Goal: Transaction & Acquisition: Book appointment/travel/reservation

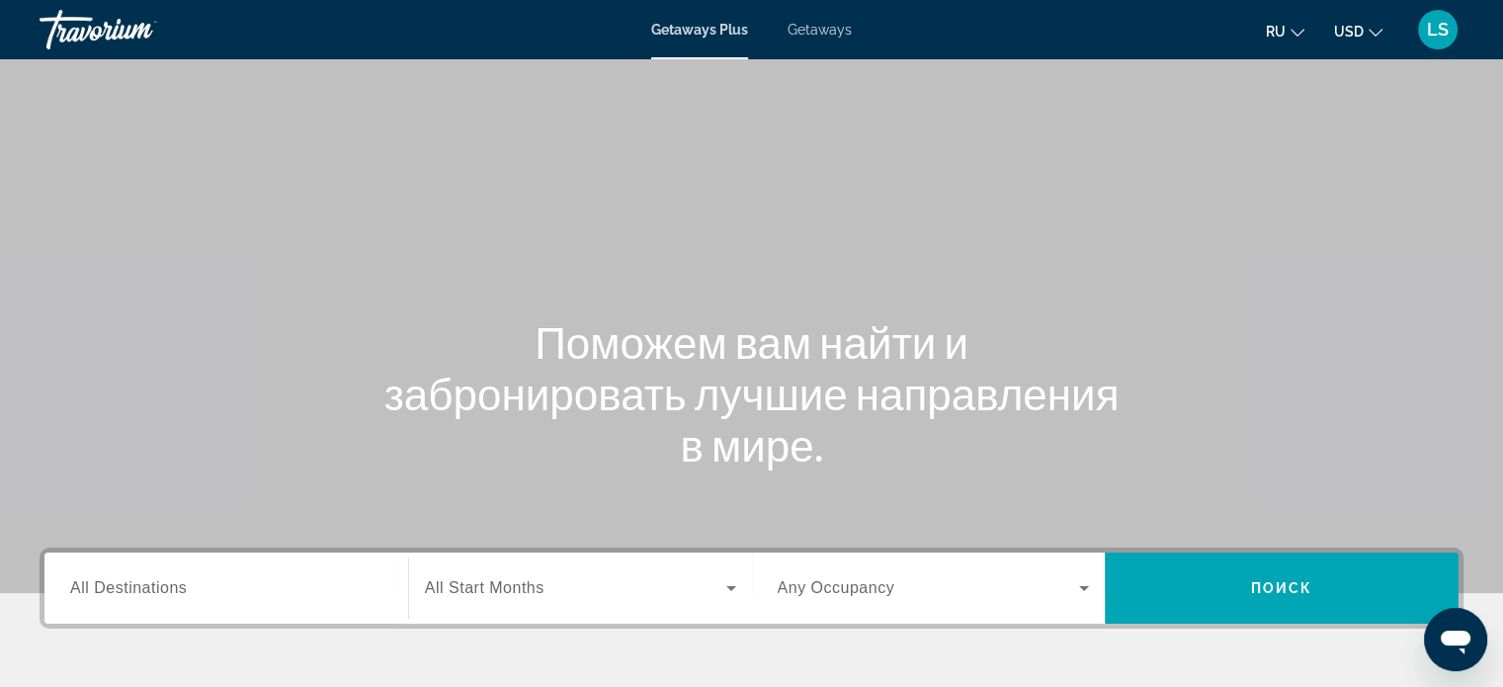
click at [89, 9] on div "Travorium" at bounding box center [139, 29] width 198 height 51
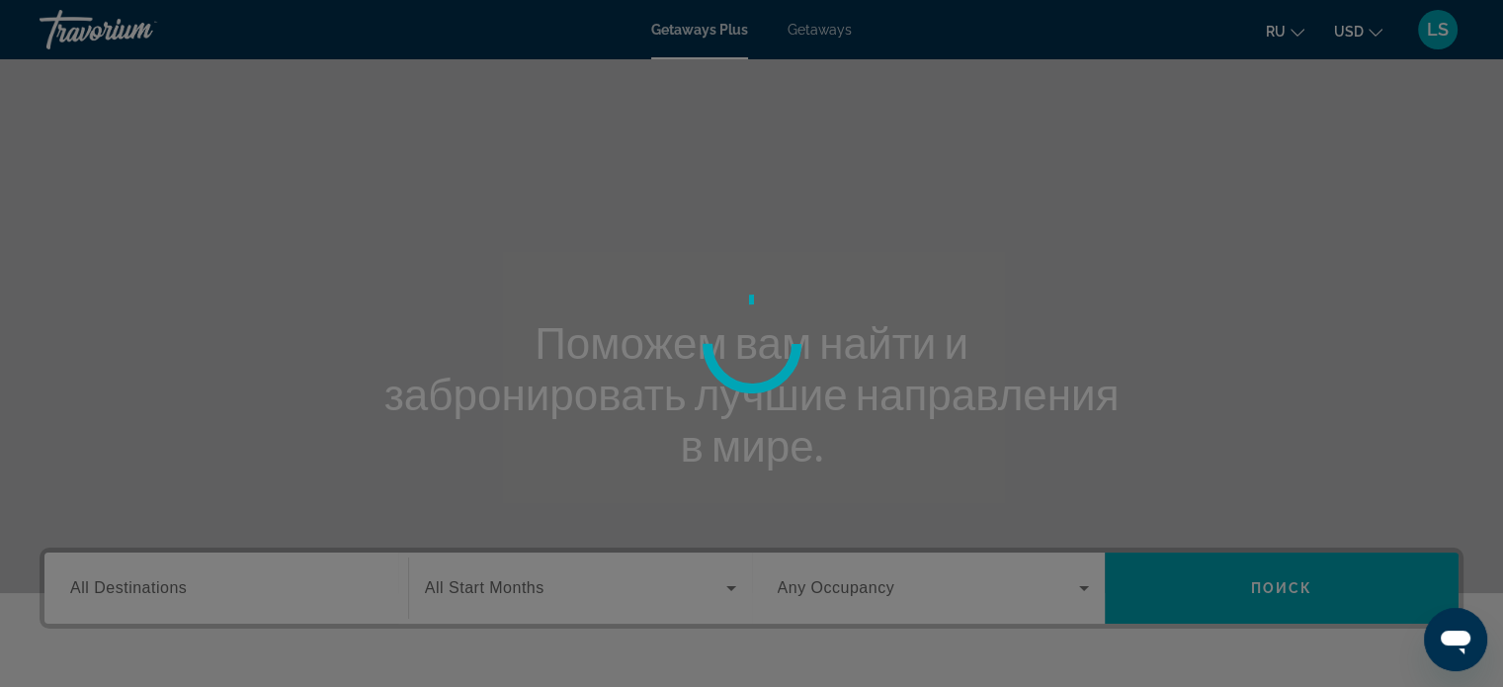
click at [87, 47] on div at bounding box center [751, 343] width 1503 height 687
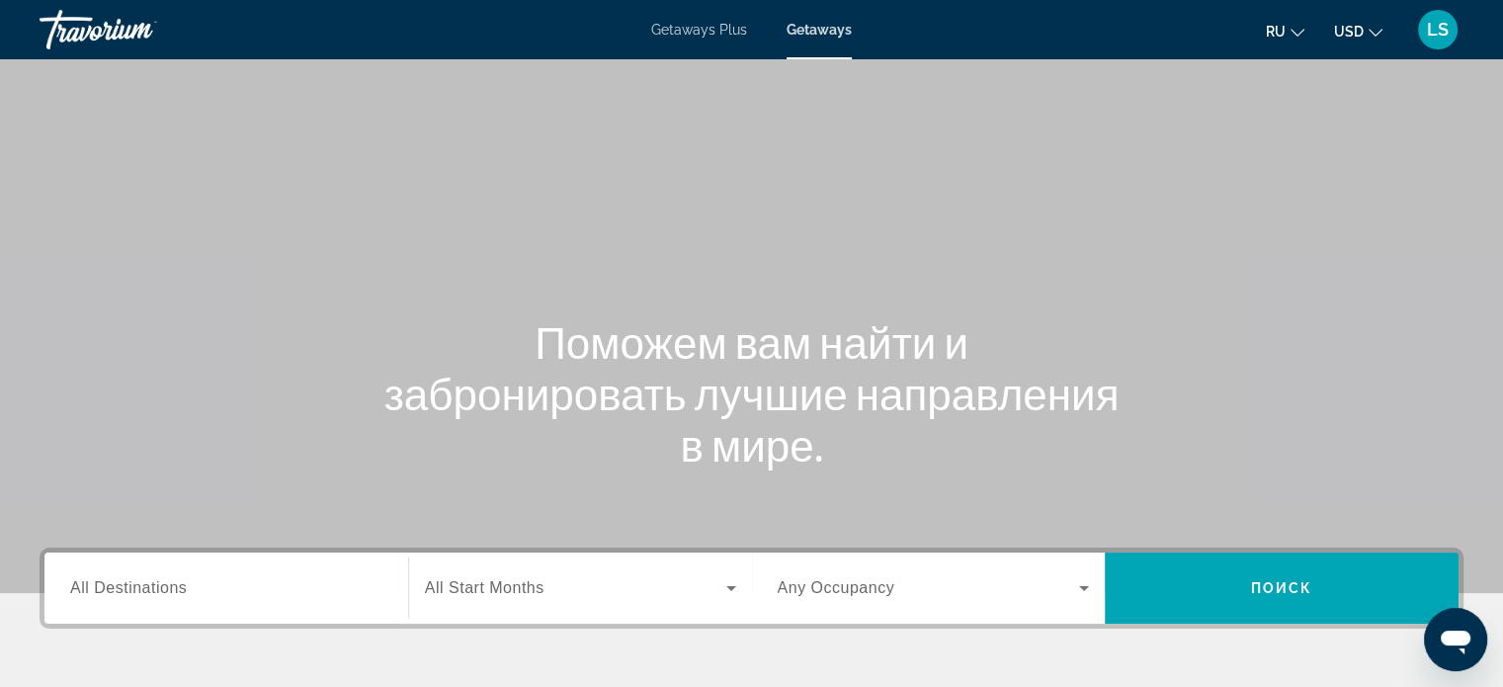
click at [810, 35] on span "Getaways" at bounding box center [818, 30] width 65 height 16
click at [104, 588] on span "All Destinations" at bounding box center [128, 587] width 117 height 17
click at [104, 588] on input "Destination All Destinations" at bounding box center [226, 589] width 312 height 24
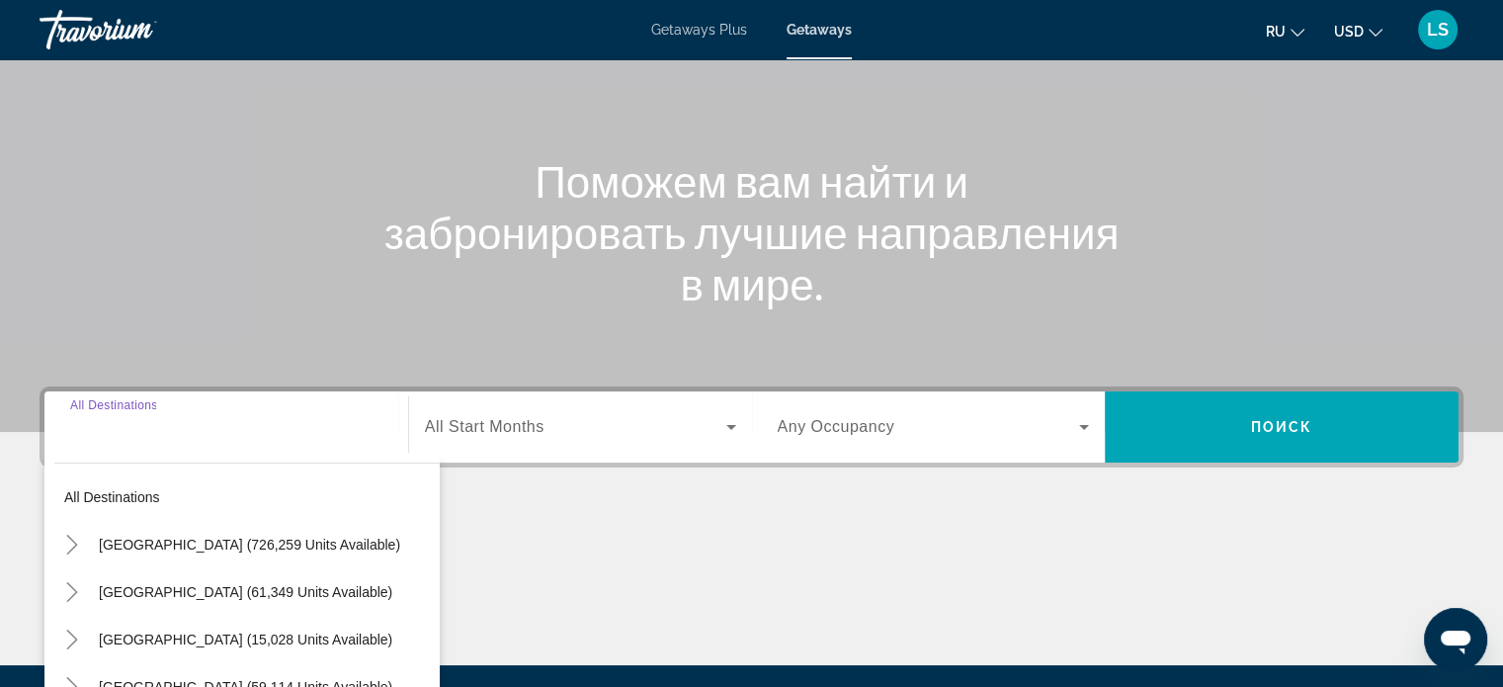
scroll to position [380, 0]
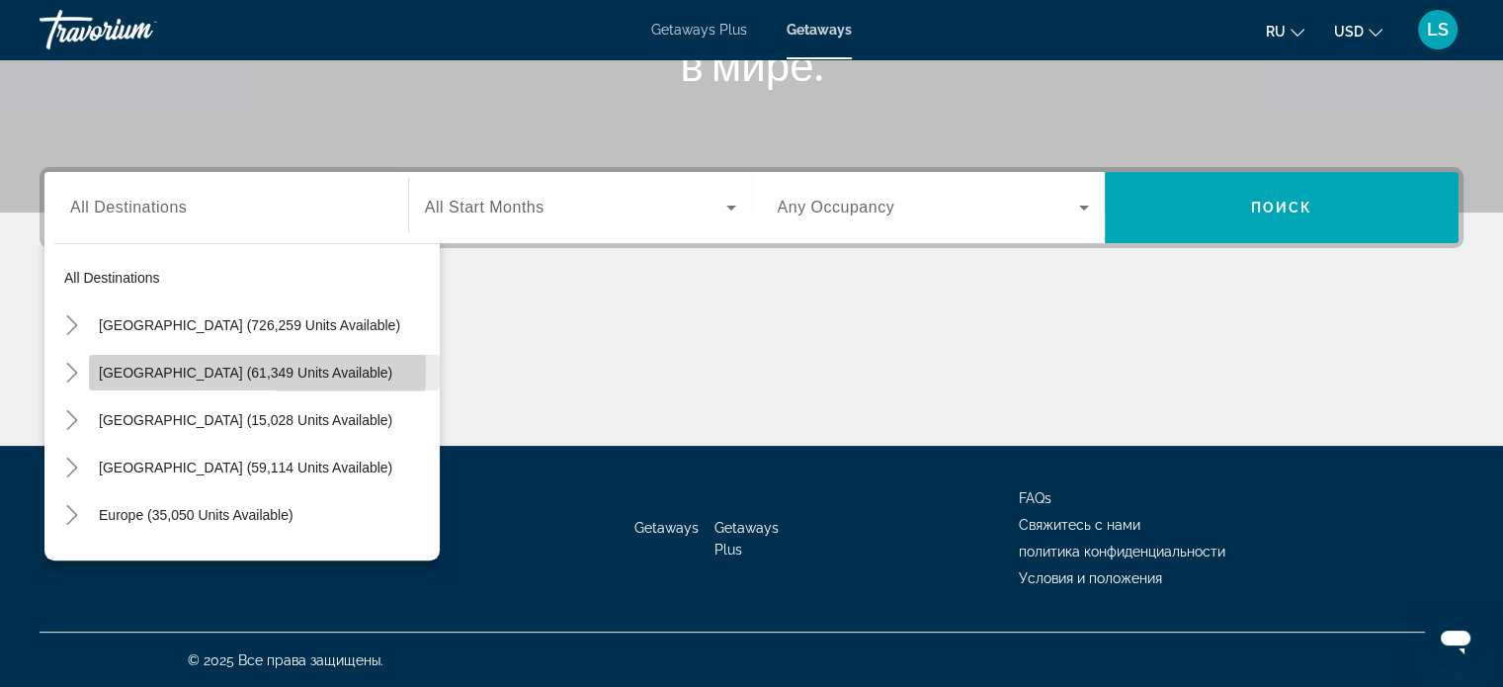
click at [99, 367] on span "Mexico (61,349 units available)" at bounding box center [245, 373] width 293 height 16
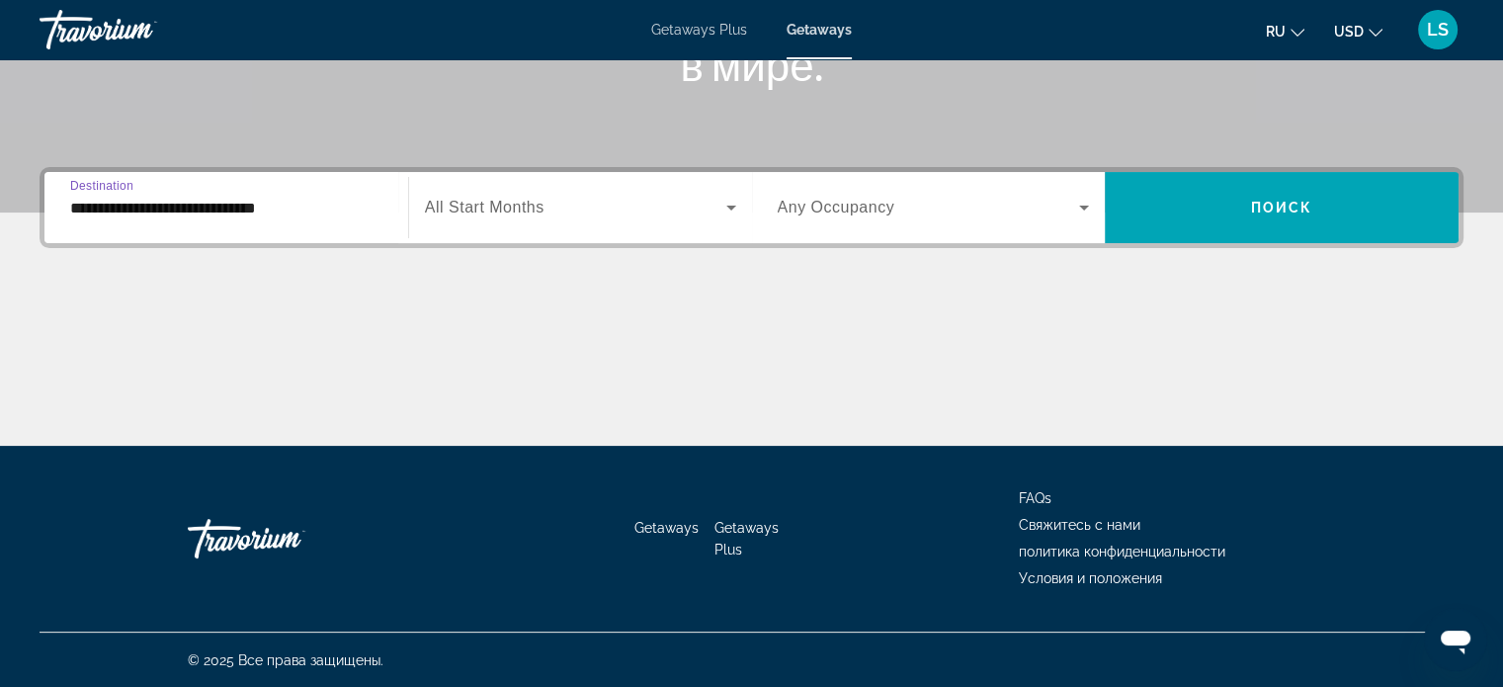
click at [91, 200] on input "**********" at bounding box center [226, 209] width 312 height 24
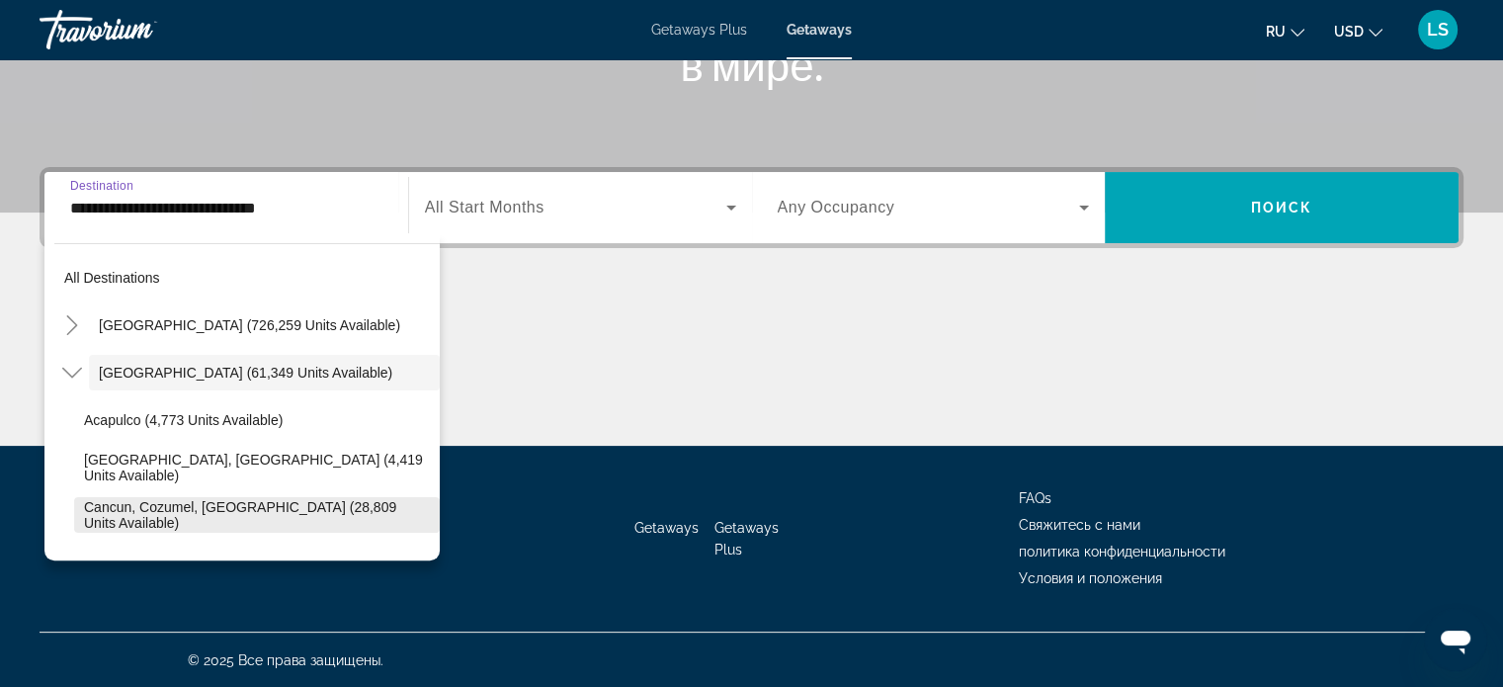
click at [247, 509] on span "Cancun, Cozumel, Riviera Maya (28,809 units available)" at bounding box center [257, 515] width 346 height 32
type input "**********"
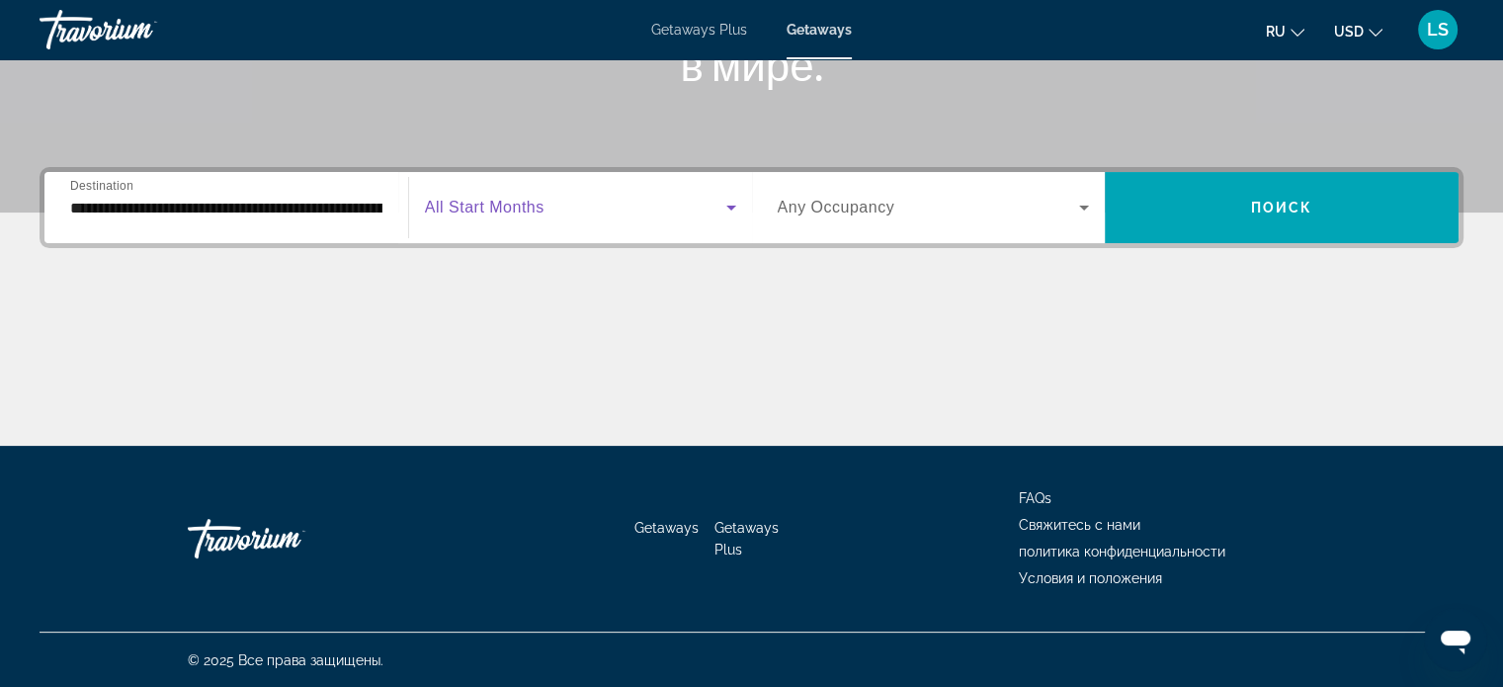
click at [729, 211] on icon "Search widget" at bounding box center [731, 208] width 24 height 24
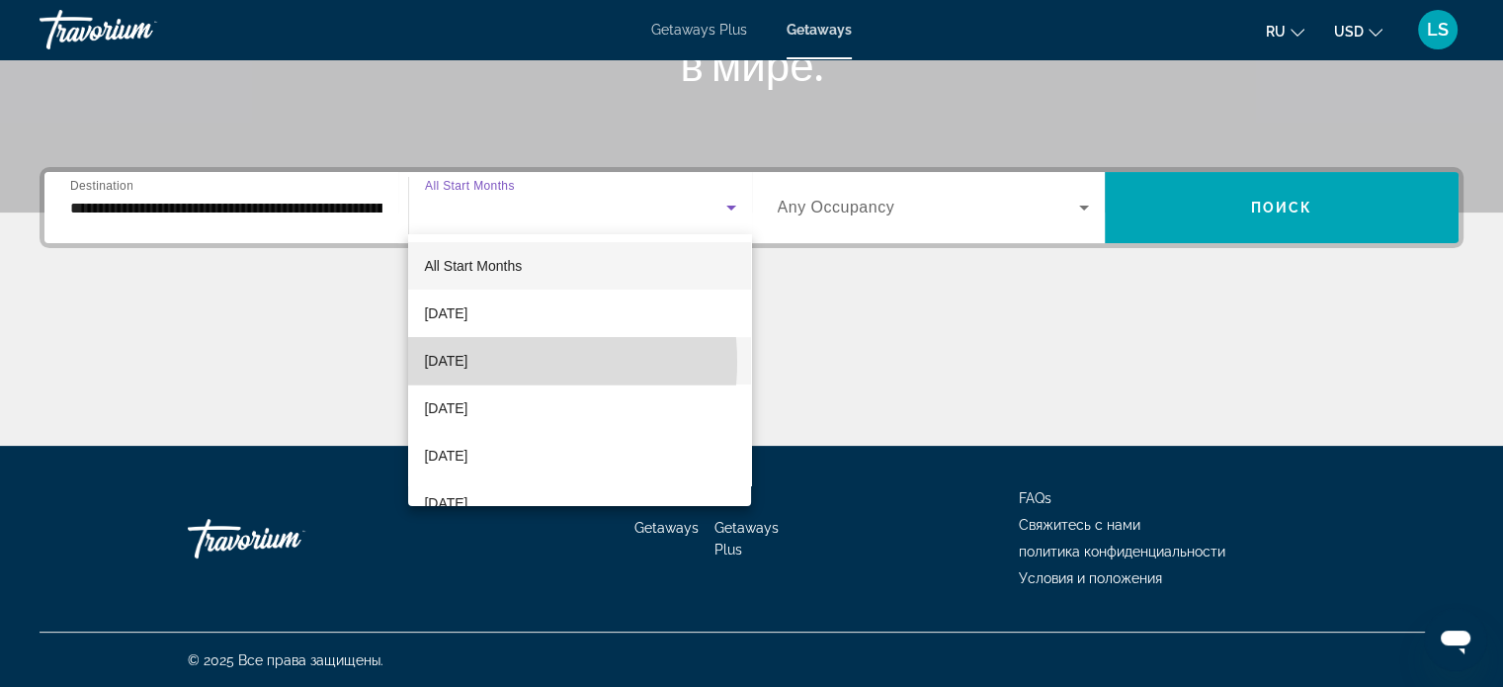
click at [467, 362] on span "October 2025" at bounding box center [445, 361] width 43 height 24
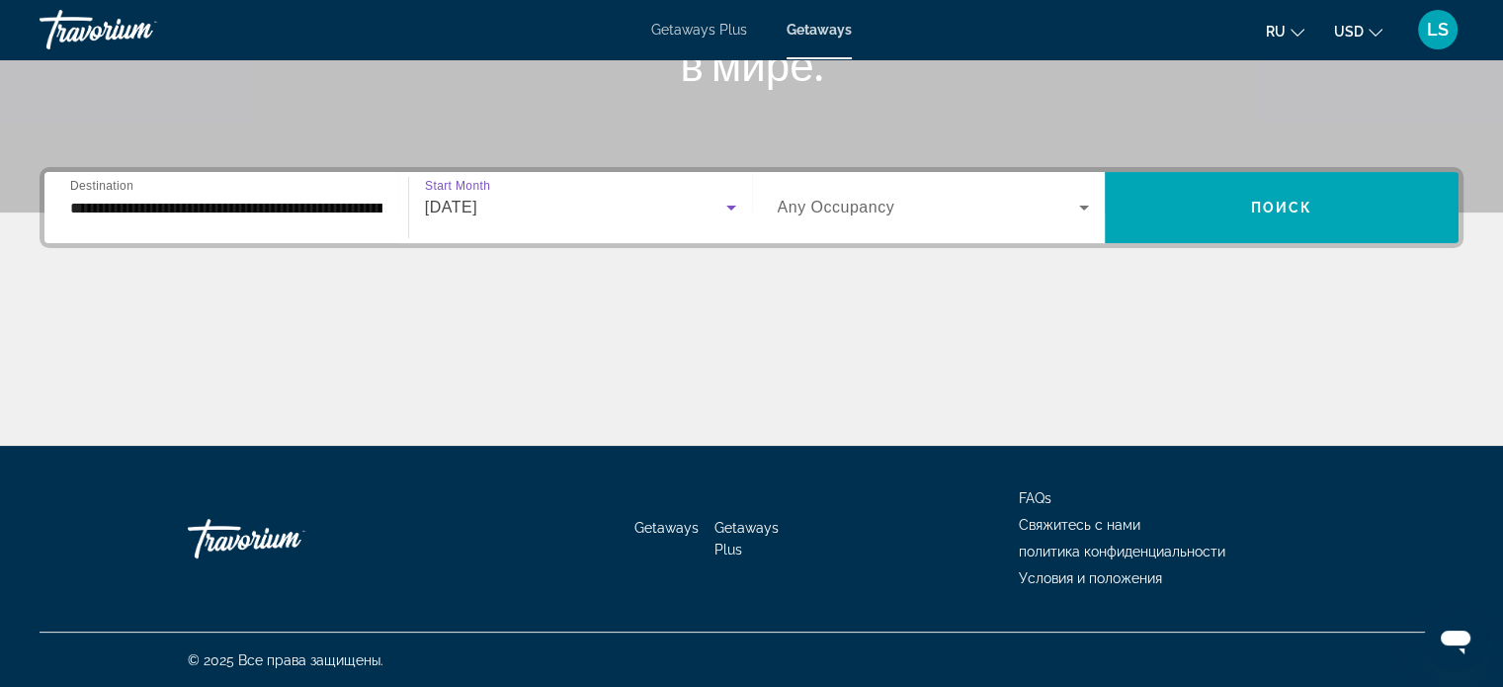
click at [1081, 201] on icon "Search widget" at bounding box center [1084, 208] width 24 height 24
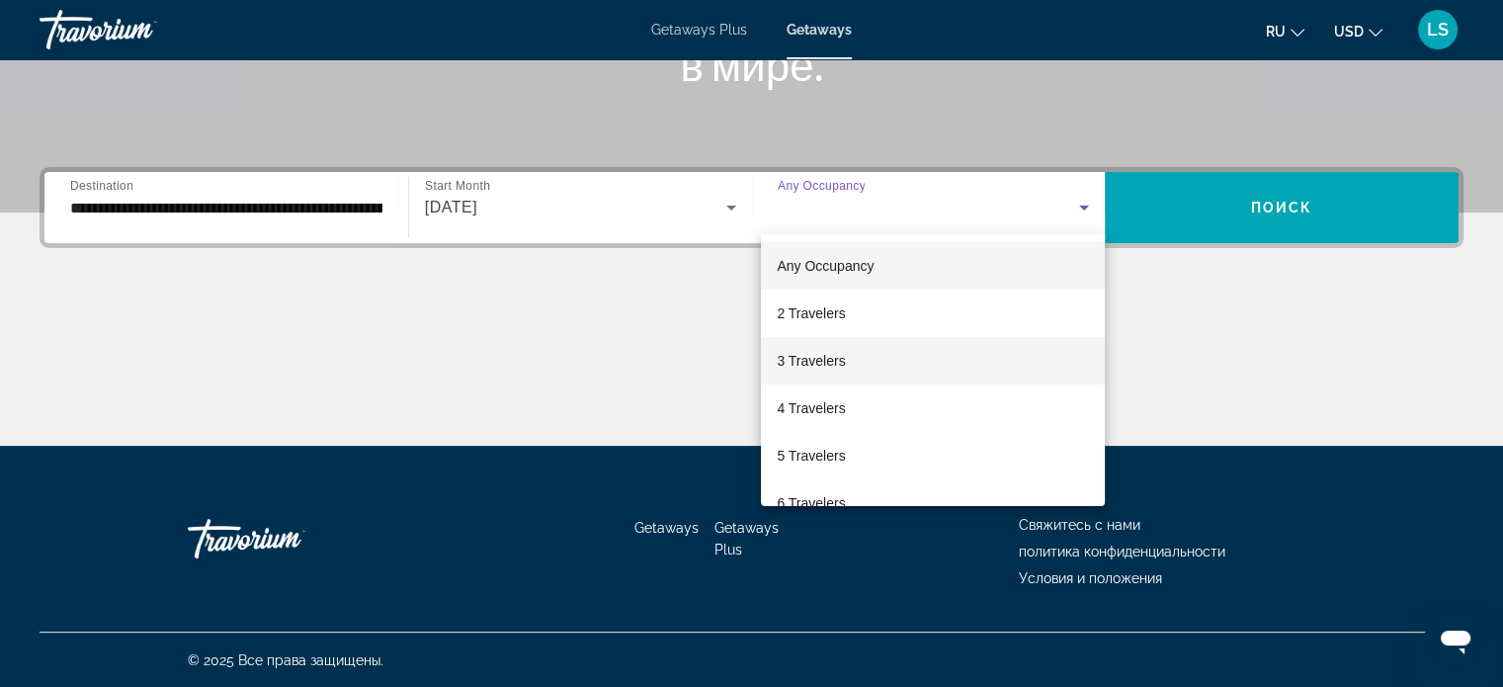
click at [848, 349] on mat-option "3 Travelers" at bounding box center [933, 360] width 344 height 47
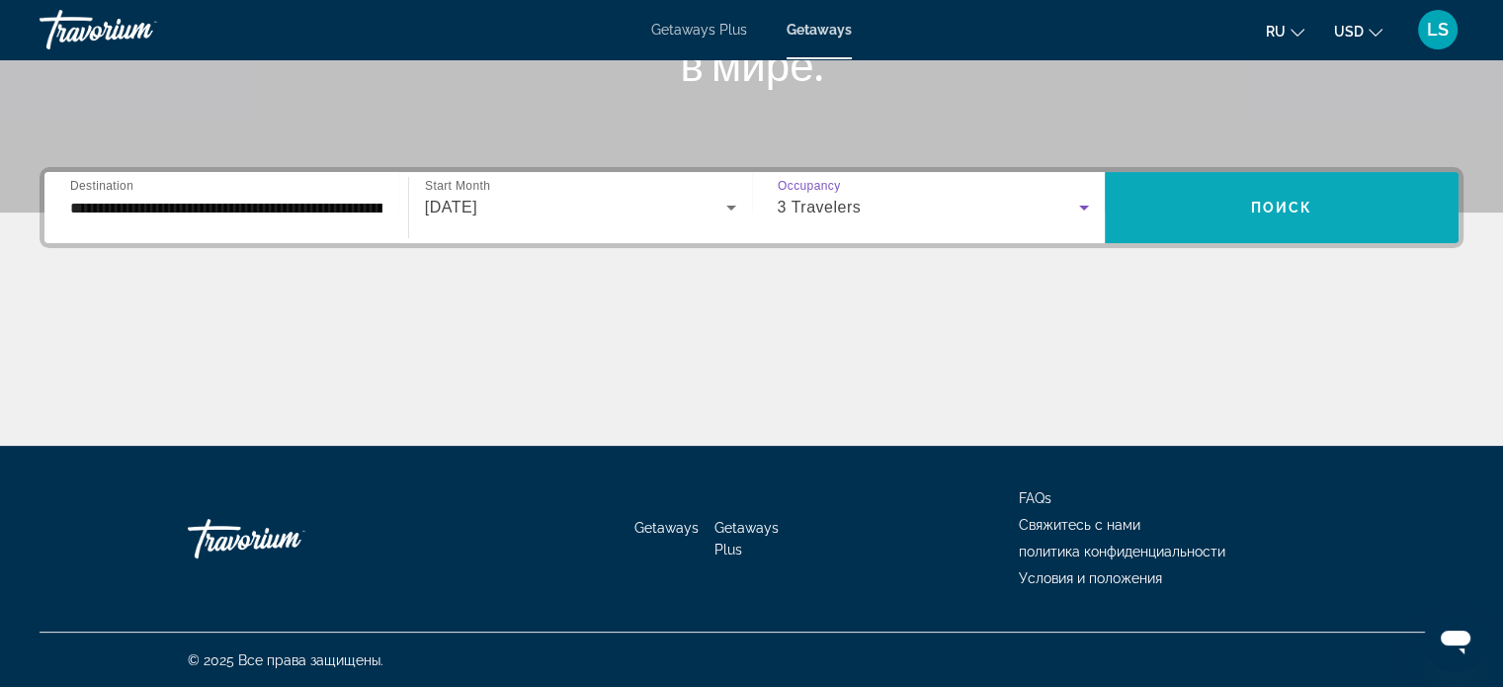
click at [1315, 217] on span "Search widget" at bounding box center [1282, 207] width 354 height 47
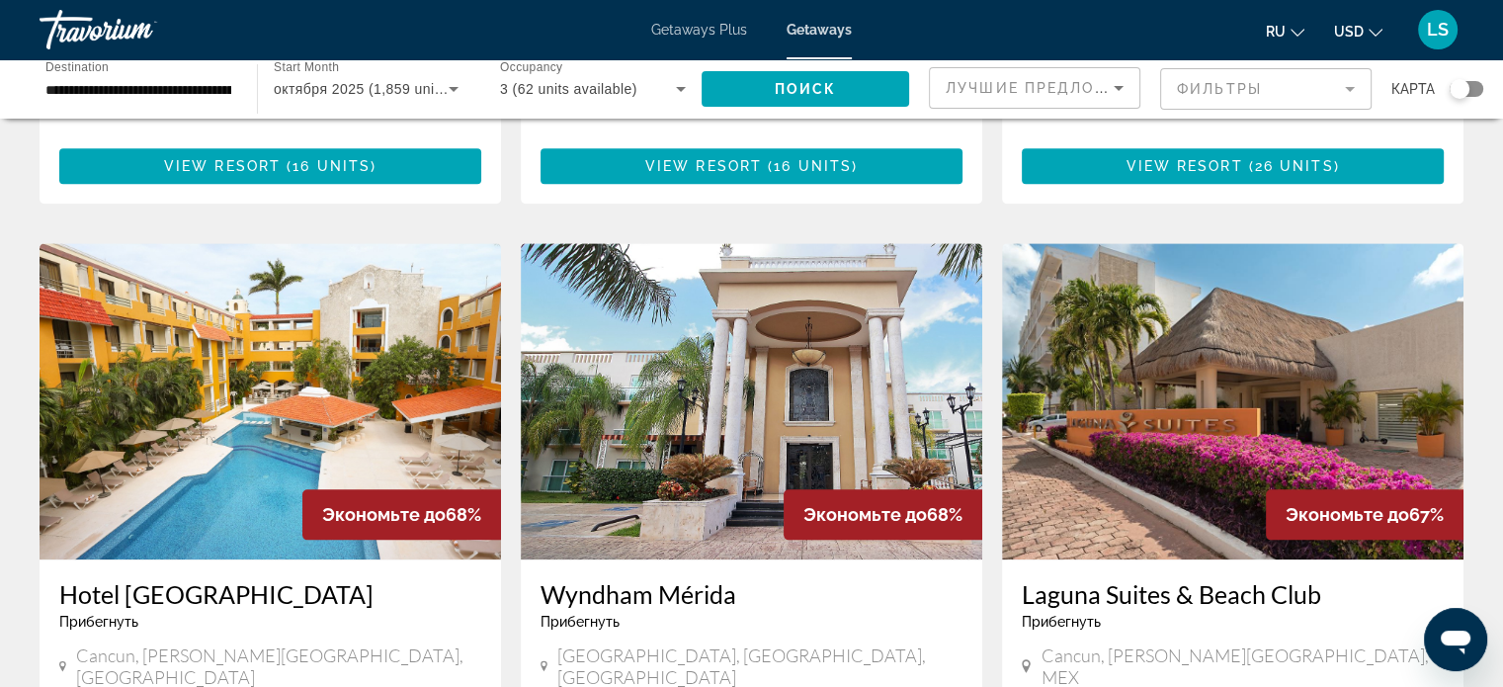
scroll to position [2213, 0]
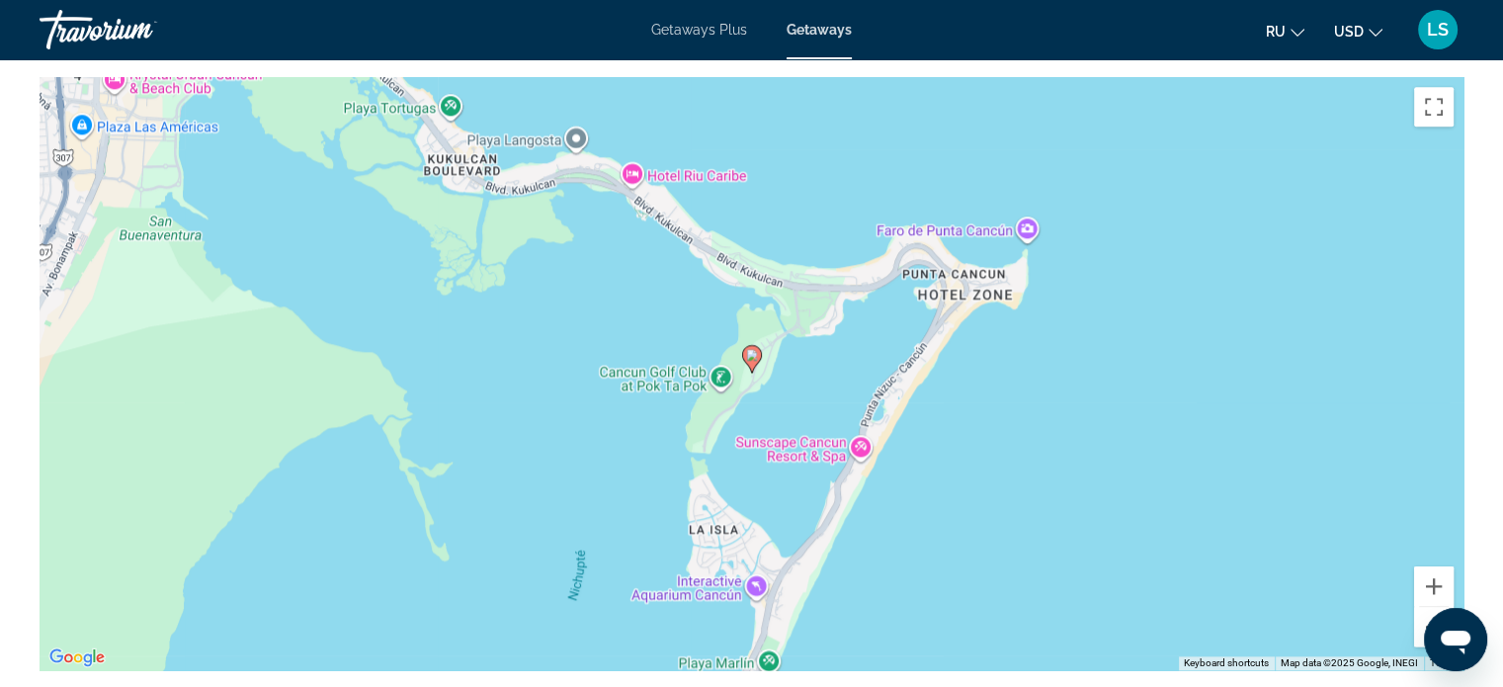
scroll to position [2213, 0]
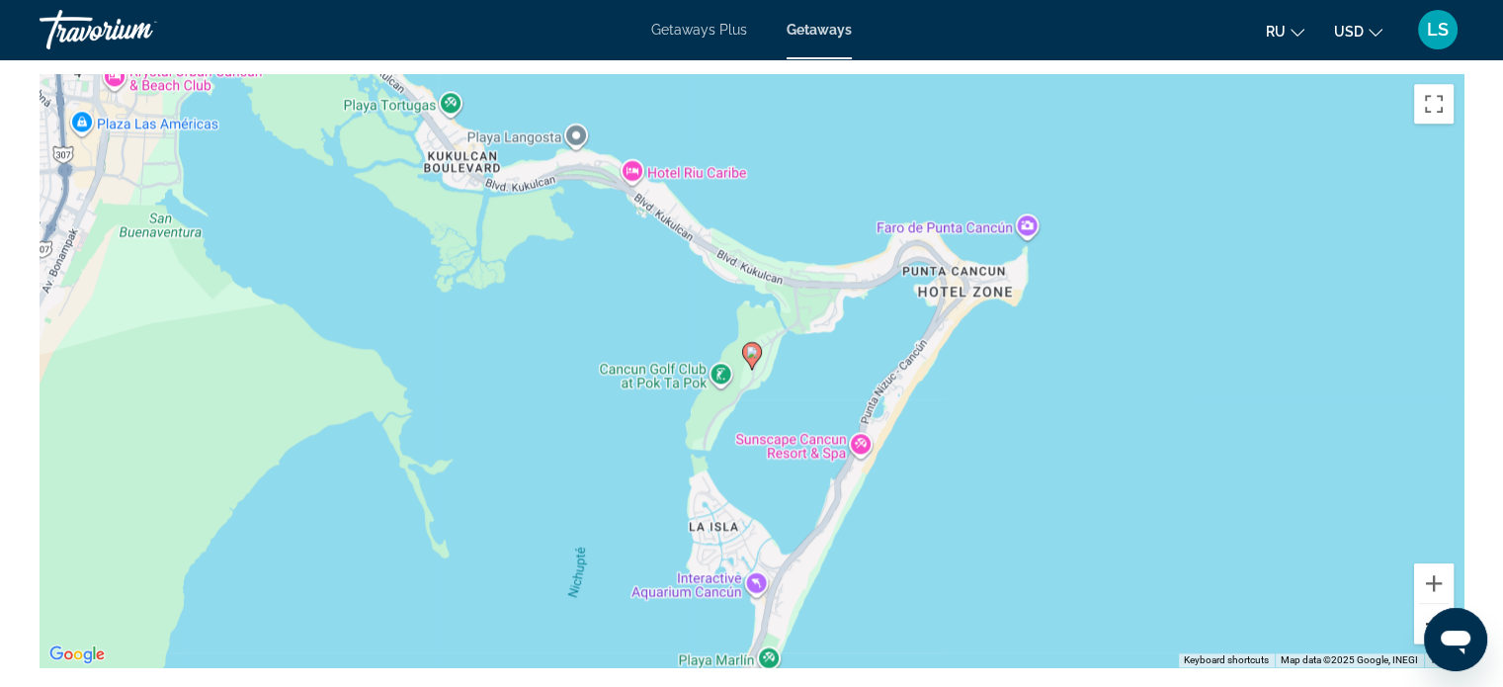
drag, startPoint x: 13, startPoint y: 7, endPoint x: 1424, endPoint y: 615, distance: 1536.1
click at [1424, 615] on button "Zoom out" at bounding box center [1434, 624] width 40 height 40
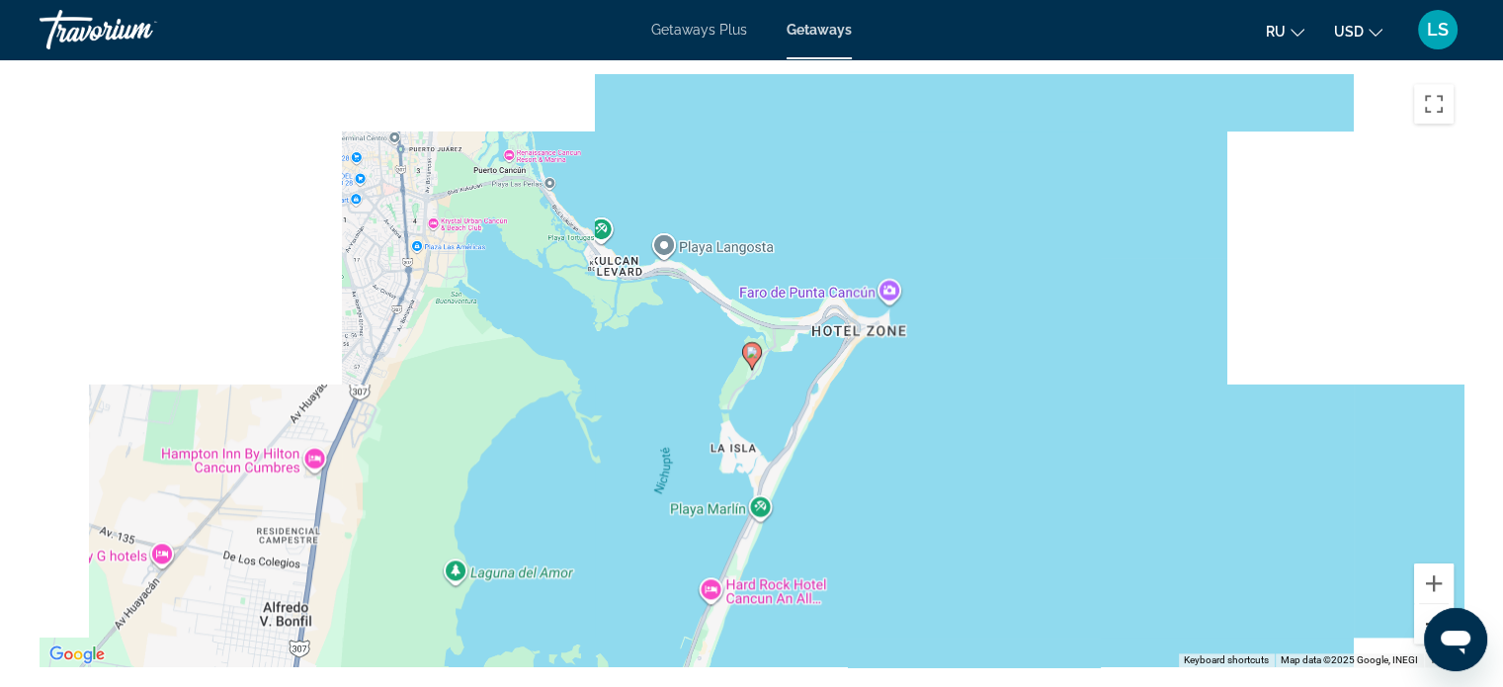
click at [1424, 615] on button "Zoom out" at bounding box center [1434, 624] width 40 height 40
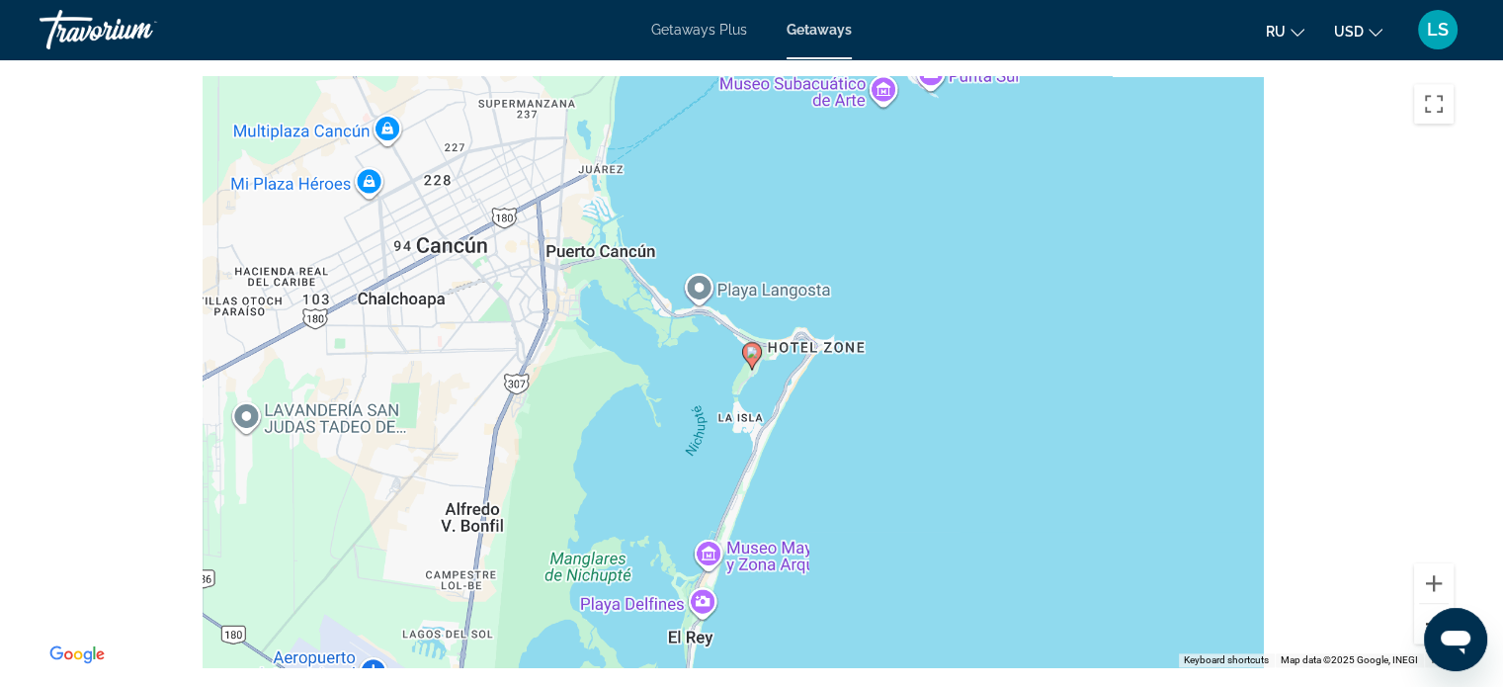
click at [1424, 615] on button "Zoom out" at bounding box center [1434, 624] width 40 height 40
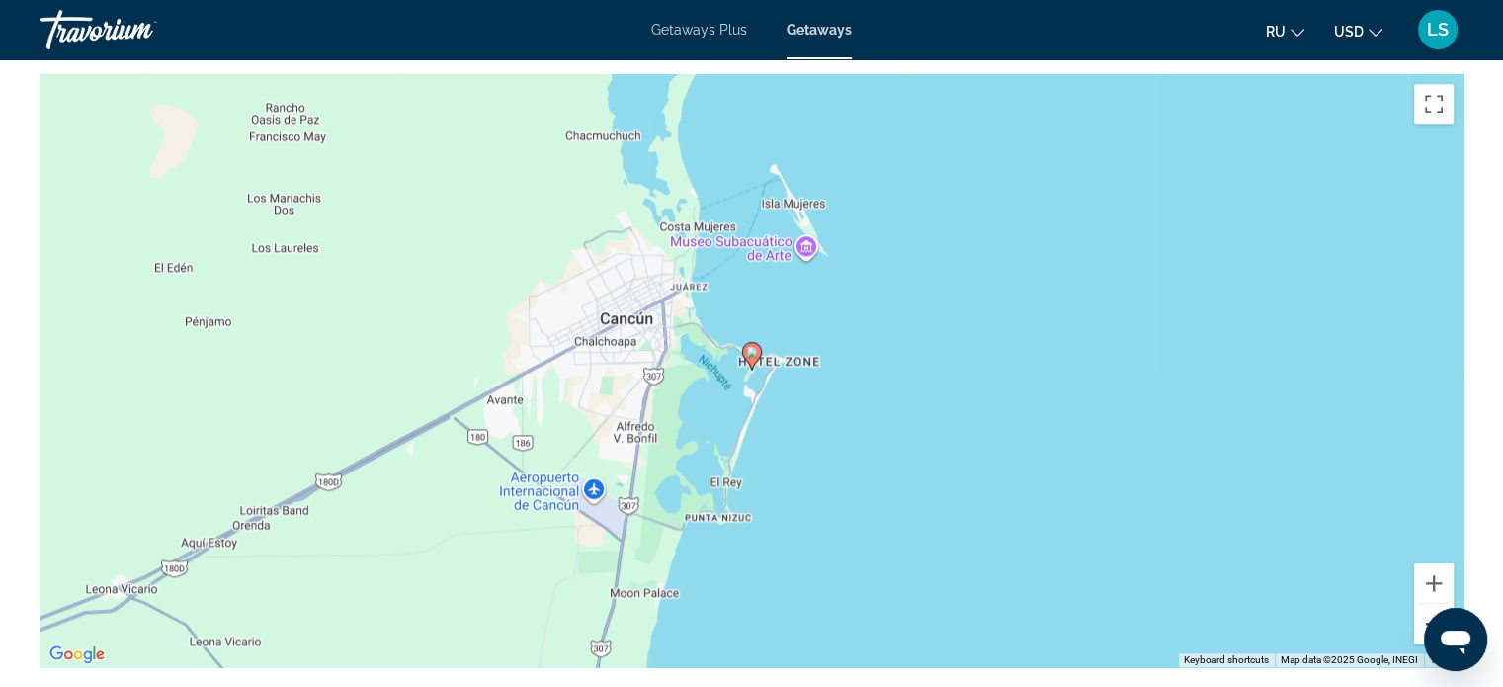
click at [1424, 615] on button "Zoom out" at bounding box center [1434, 624] width 40 height 40
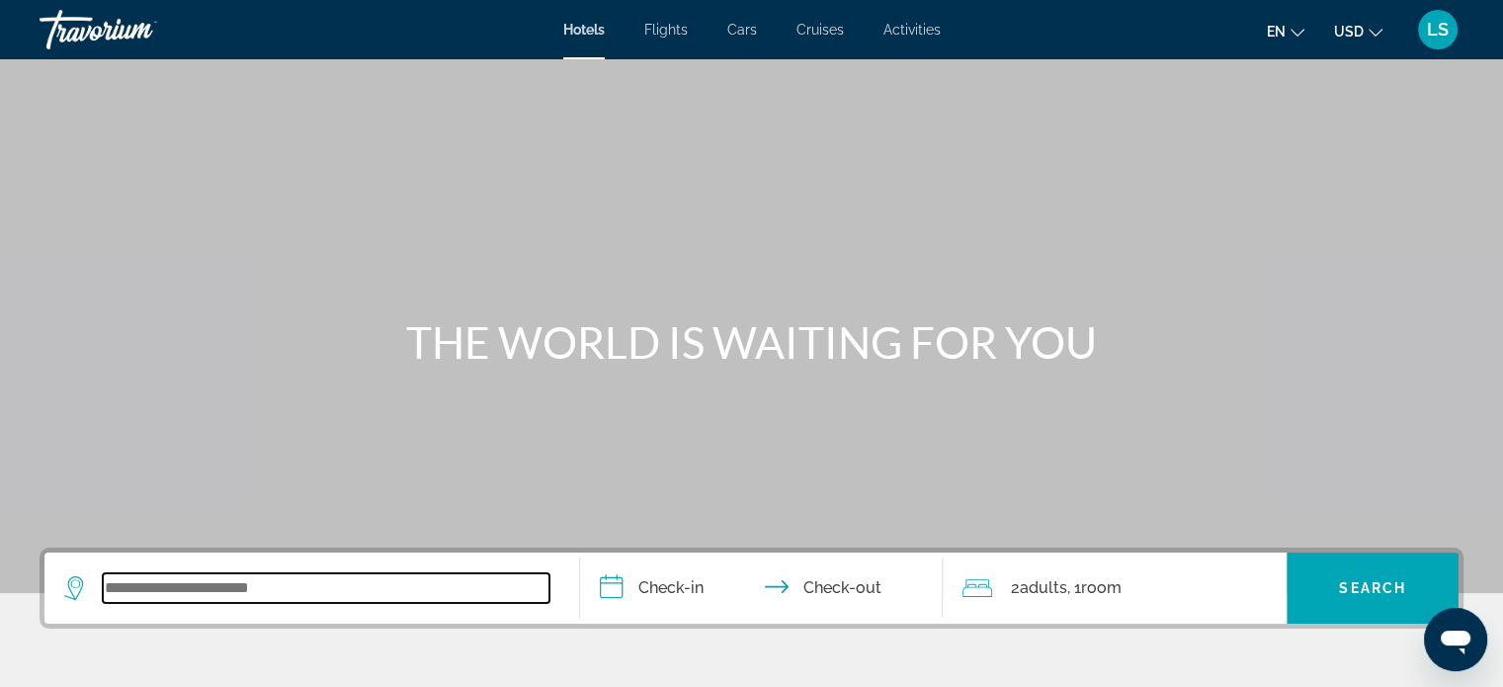
click at [119, 577] on input "Search widget" at bounding box center [326, 588] width 447 height 30
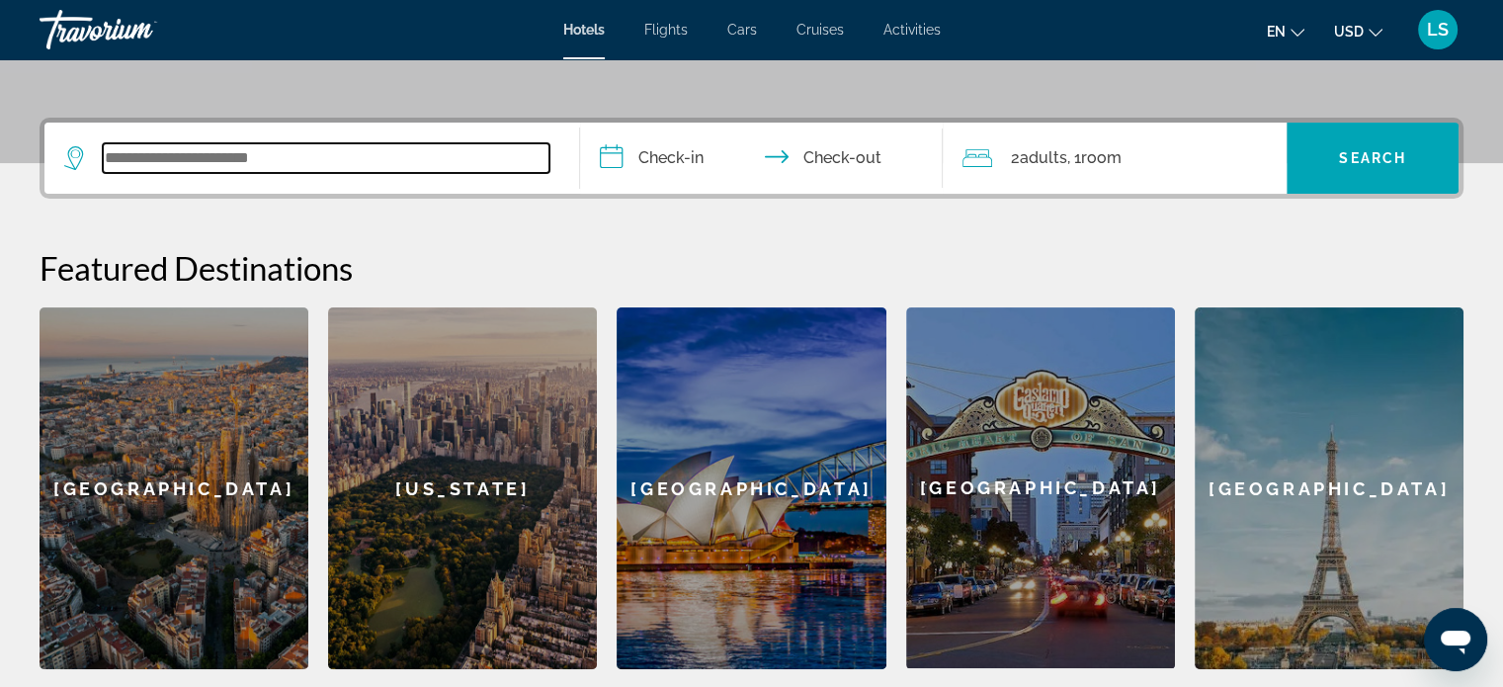
scroll to position [482, 0]
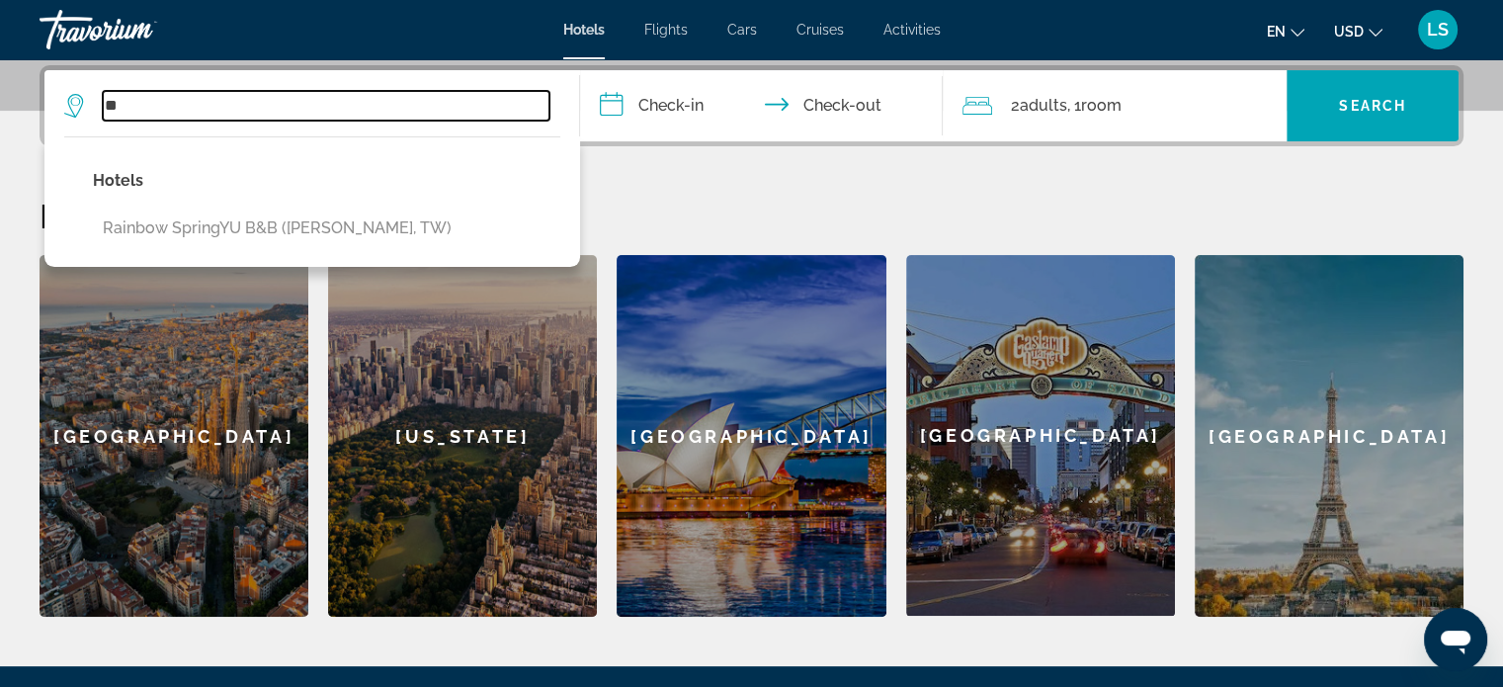
type input "*"
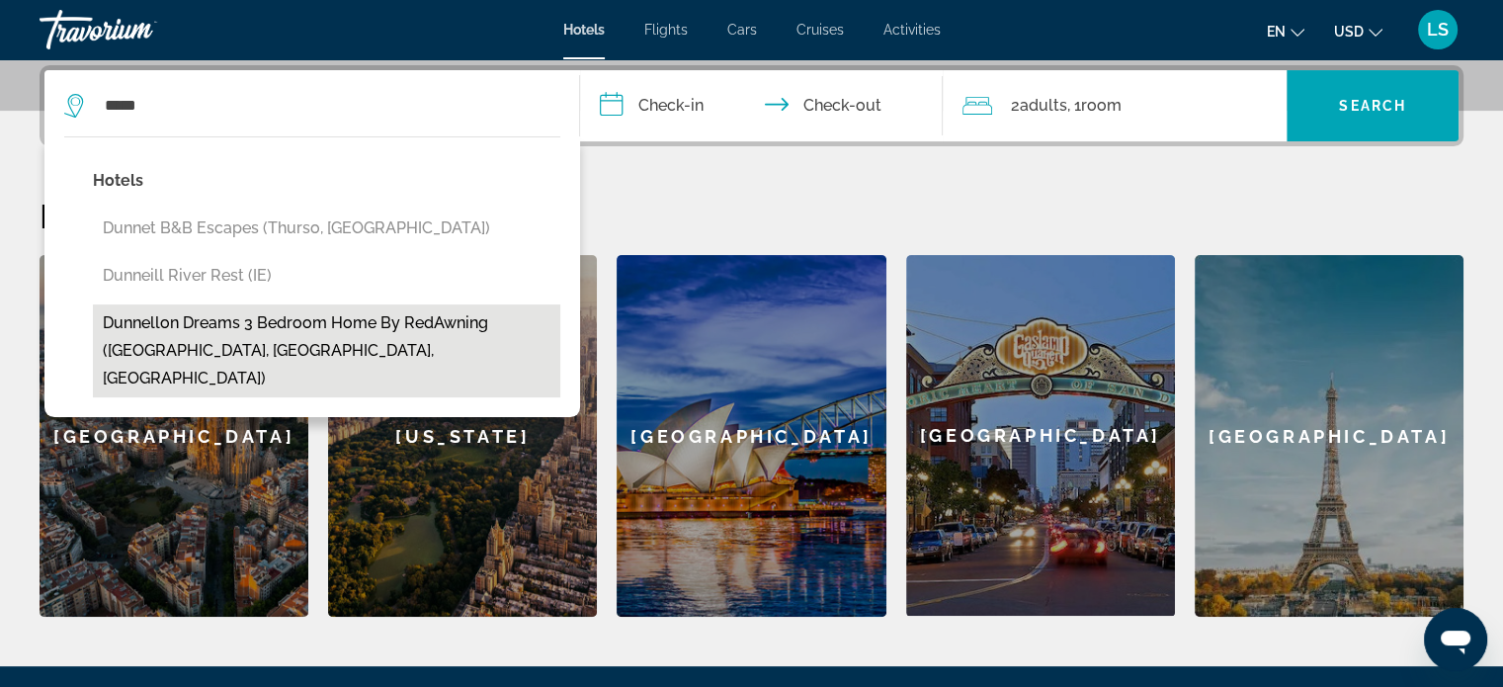
click at [333, 320] on button "Dunnellon Dreams 3 Bedroom Home by RedAwning ([GEOGRAPHIC_DATA], [GEOGRAPHIC_DA…" at bounding box center [326, 350] width 467 height 93
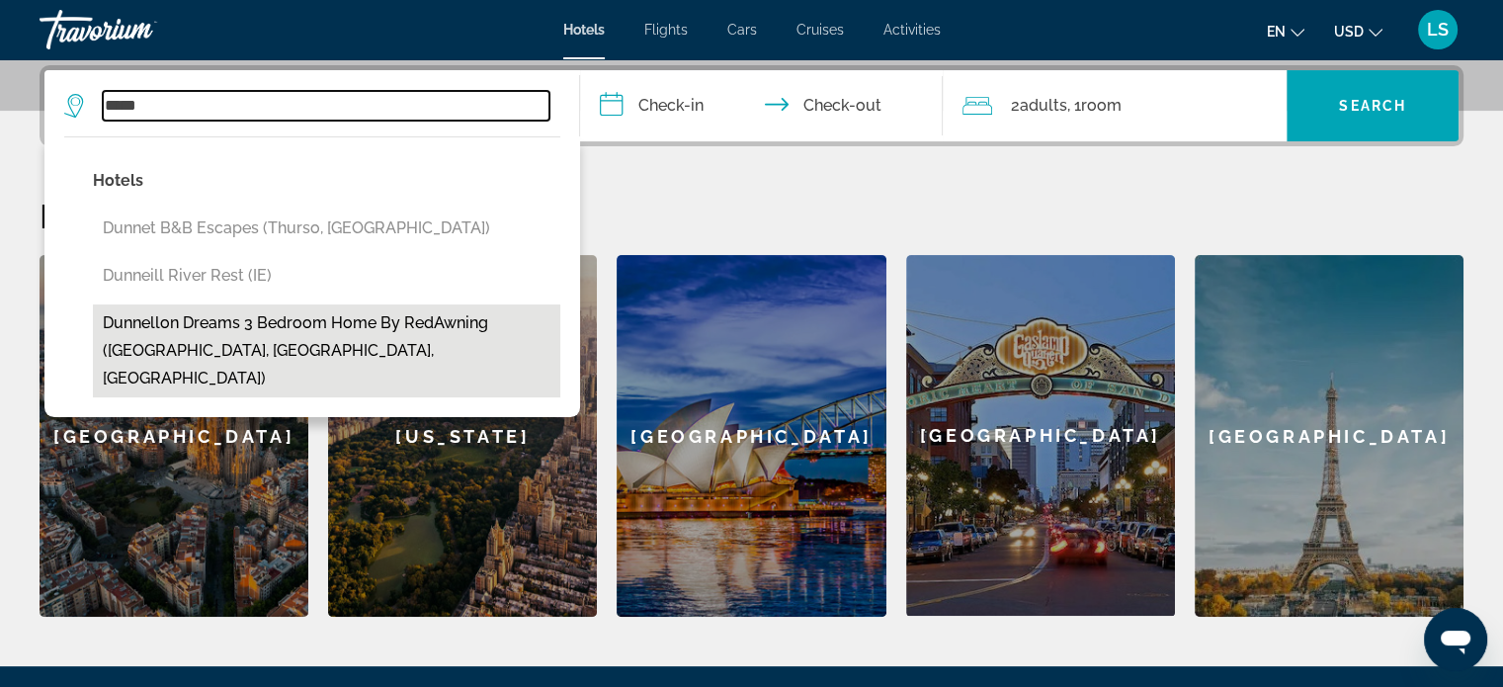
type input "**********"
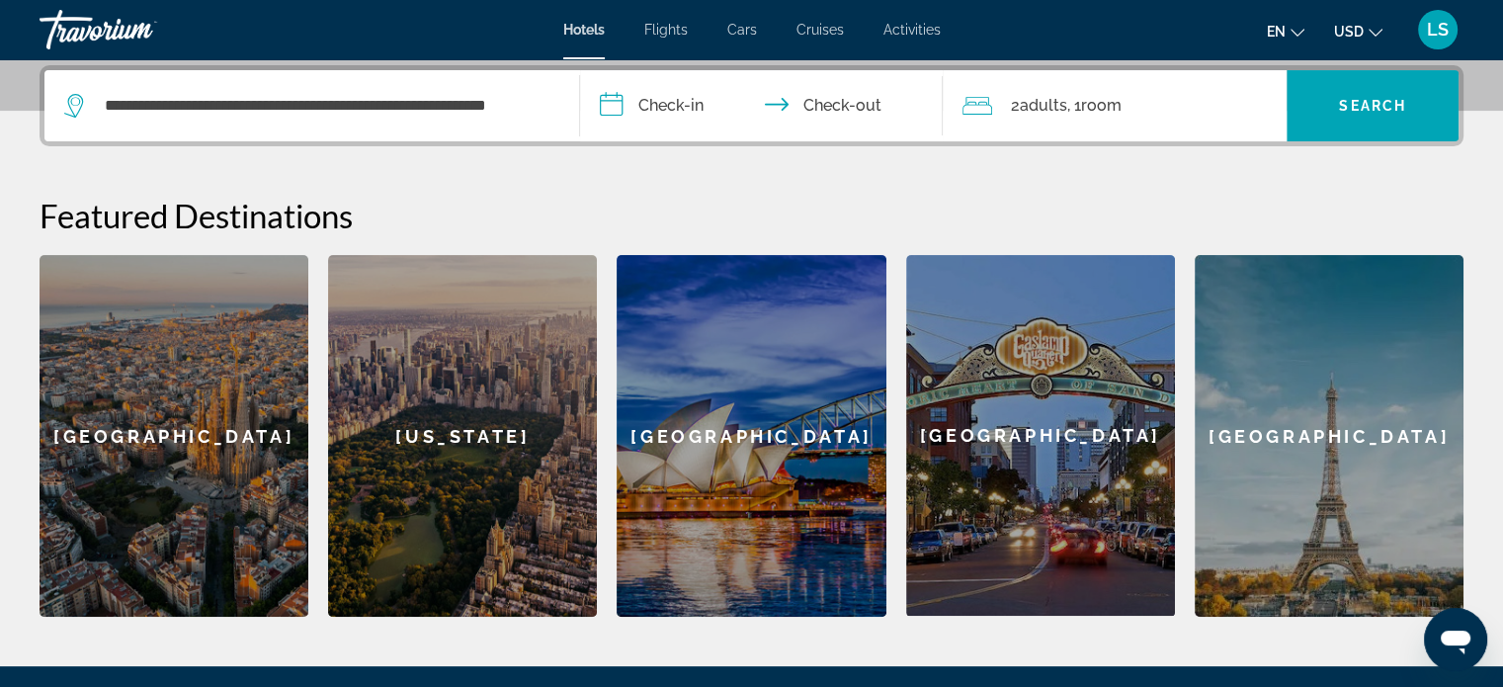
click at [695, 107] on input "**********" at bounding box center [765, 108] width 371 height 77
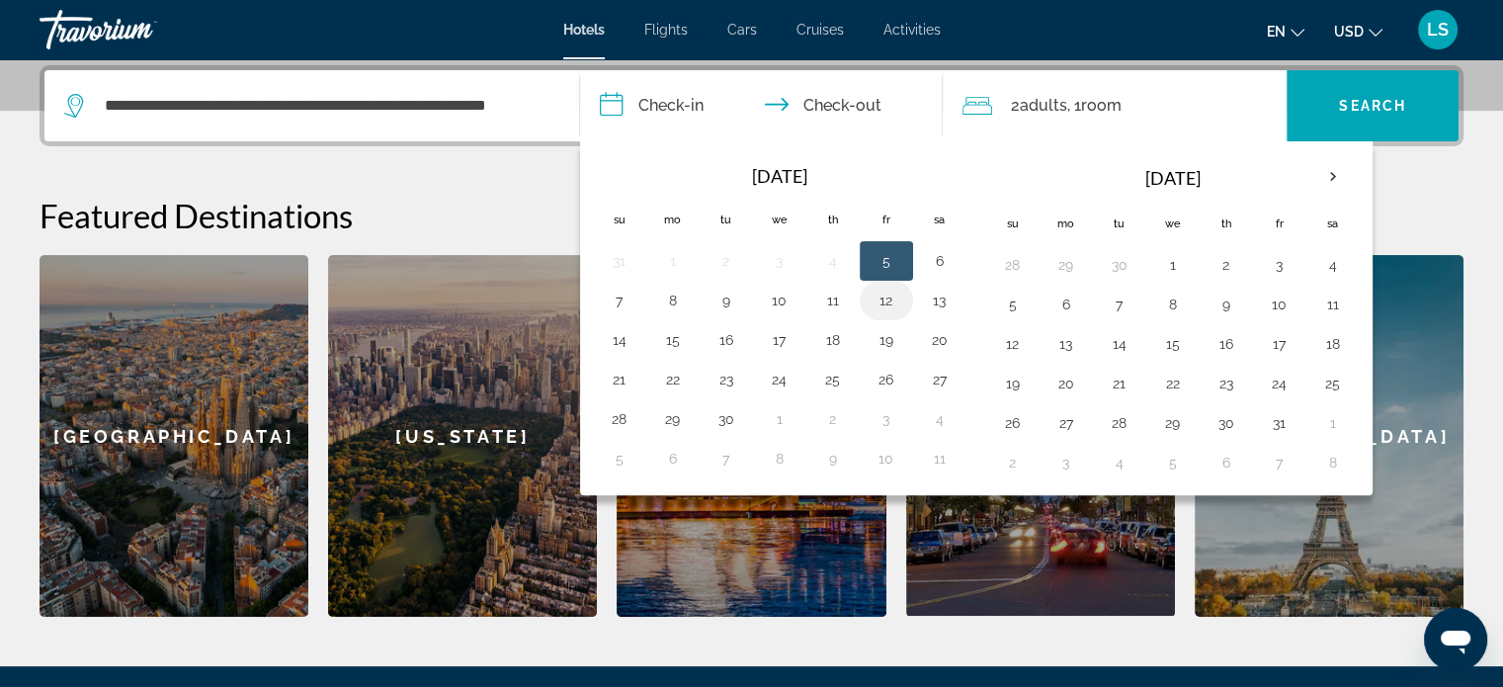
click at [887, 301] on button "12" at bounding box center [886, 301] width 32 height 28
click at [933, 299] on button "13" at bounding box center [940, 301] width 32 height 28
type input "**********"
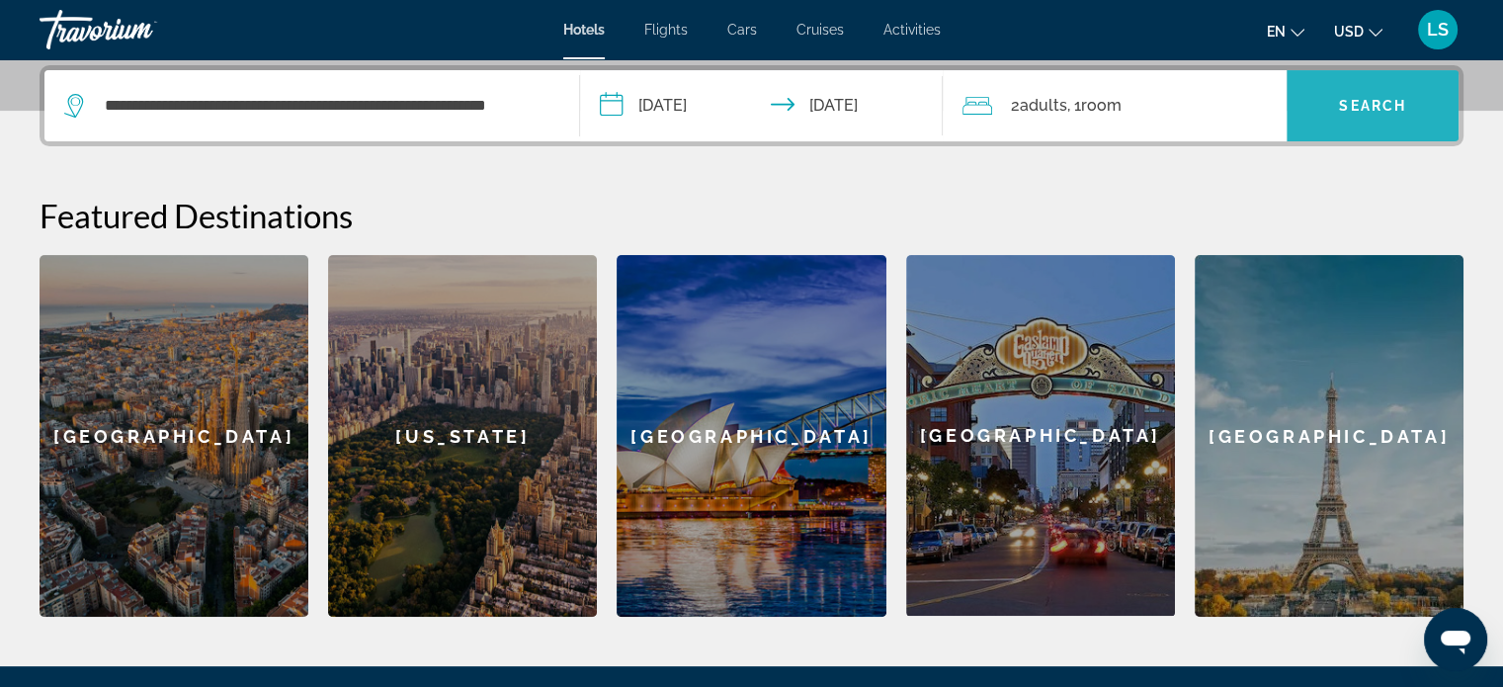
click at [1373, 98] on span "Search" at bounding box center [1372, 106] width 67 height 16
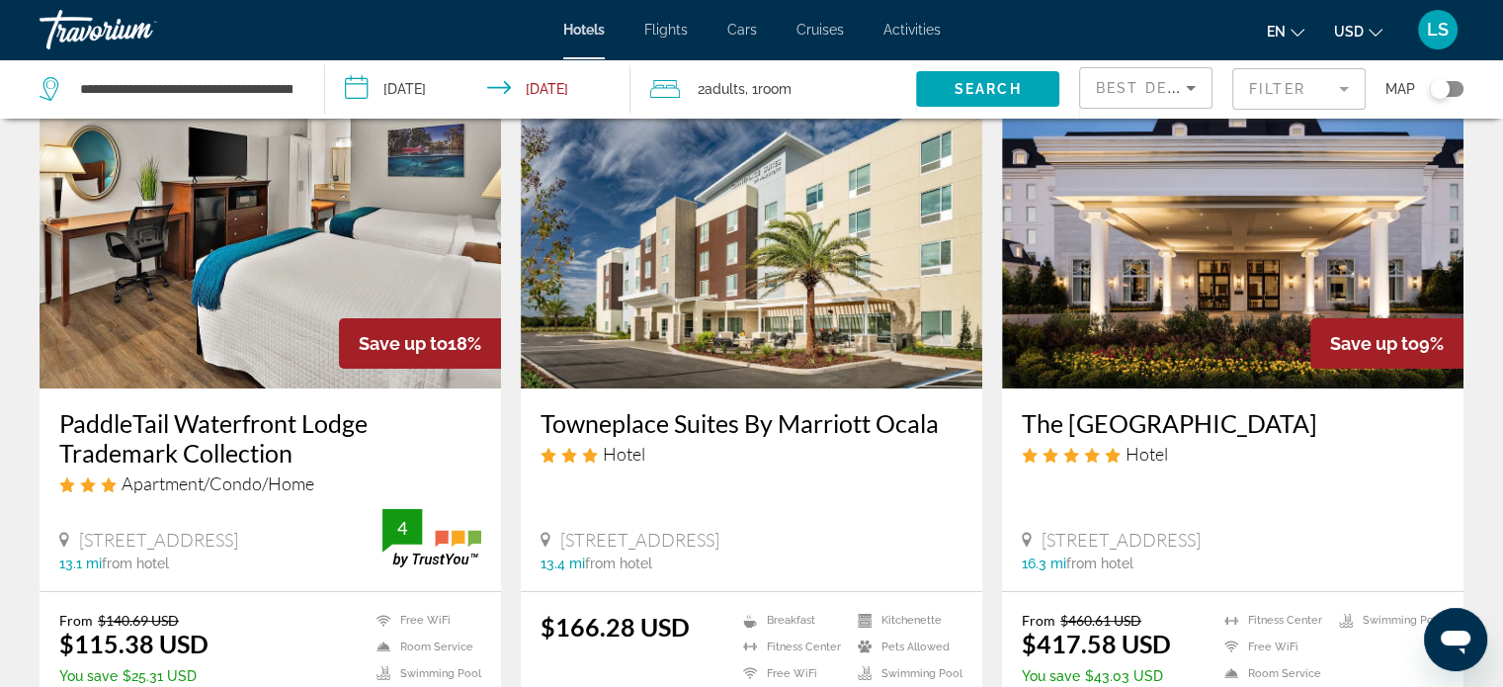
scroll to position [119, 0]
